Goal: Find specific page/section: Find specific page/section

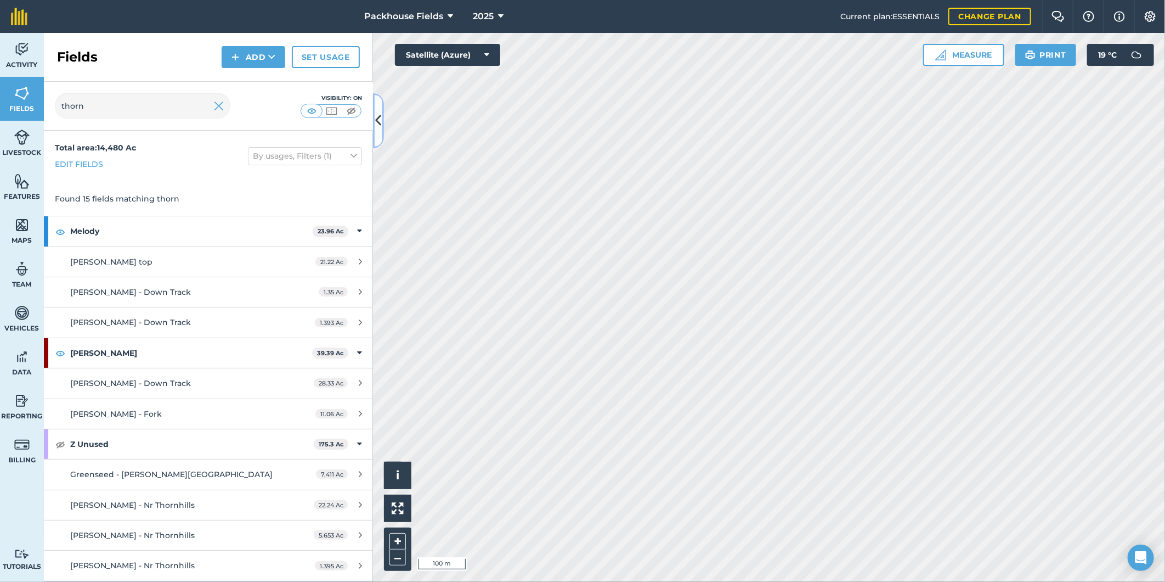
click at [377, 109] on button at bounding box center [378, 120] width 11 height 55
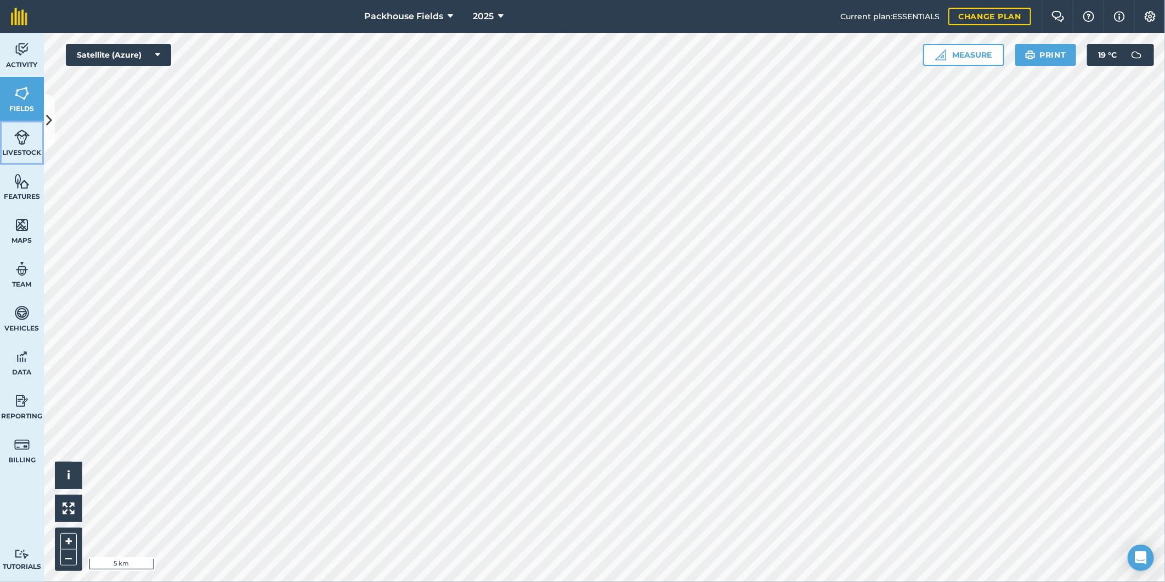
click at [42, 122] on link "Livestock" at bounding box center [22, 143] width 44 height 44
click at [49, 120] on icon at bounding box center [50, 120] width 6 height 19
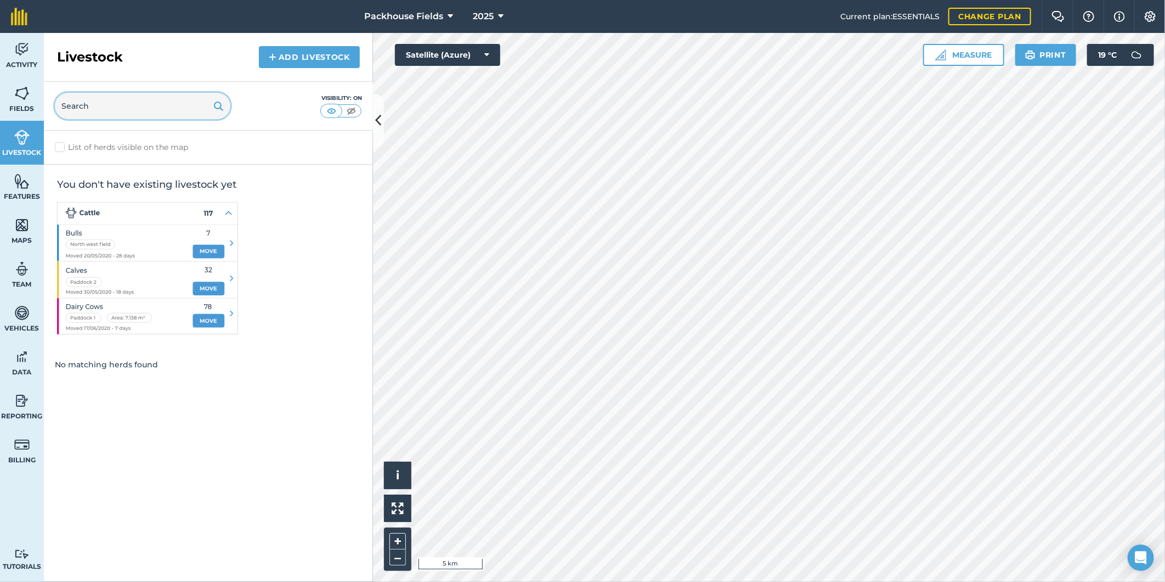
click at [150, 101] on input "text" at bounding box center [143, 106] width 176 height 26
click at [13, 99] on link "Fields" at bounding box center [22, 99] width 44 height 44
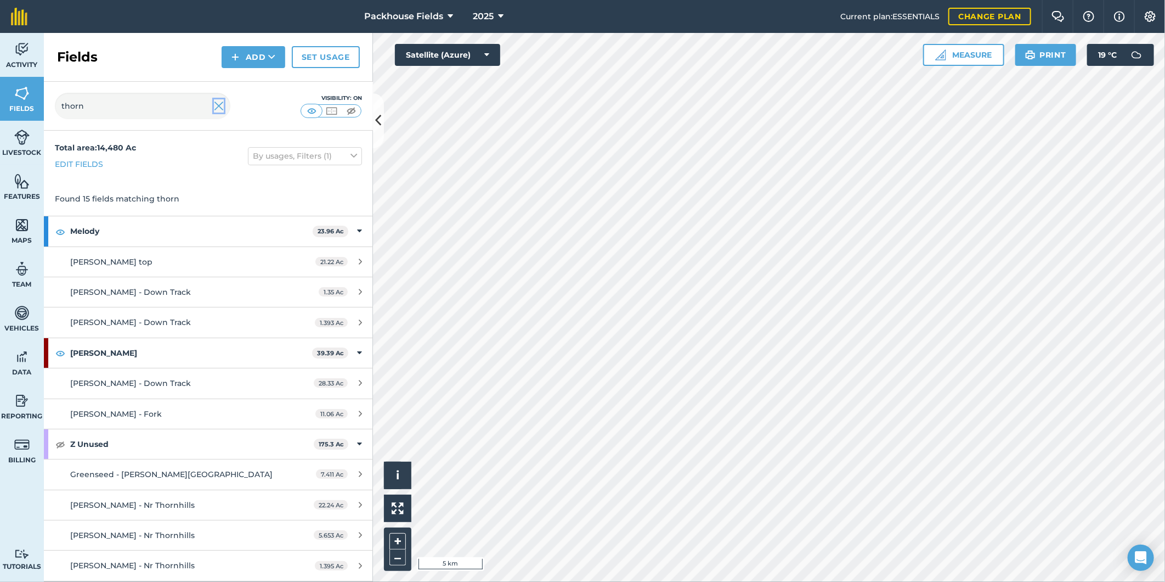
click at [216, 111] on img at bounding box center [219, 105] width 10 height 13
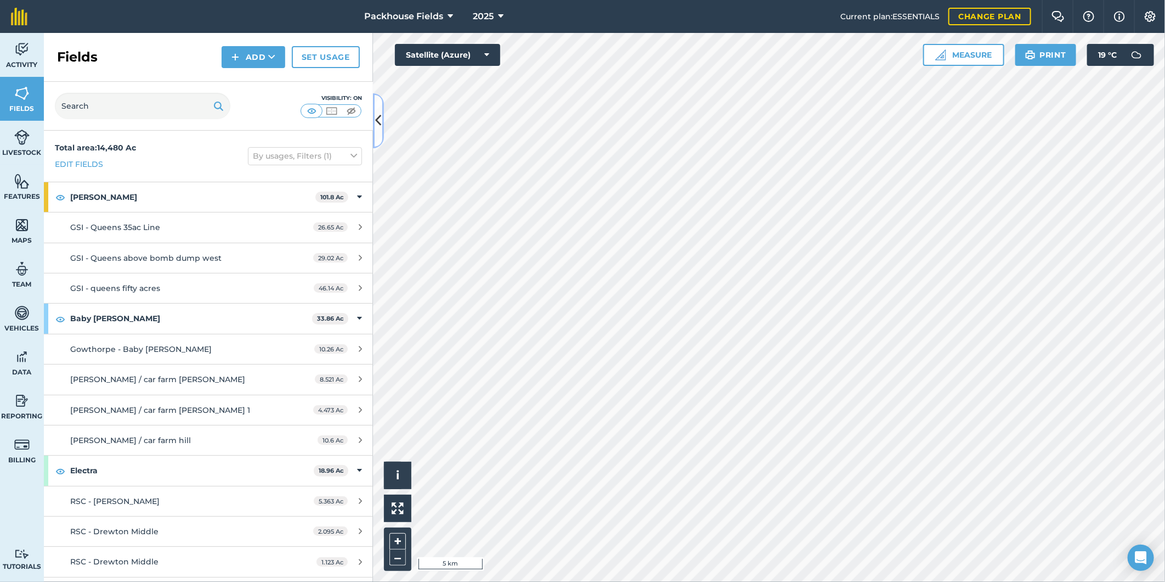
click at [379, 111] on icon at bounding box center [379, 120] width 6 height 19
